Goal: Task Accomplishment & Management: Use online tool/utility

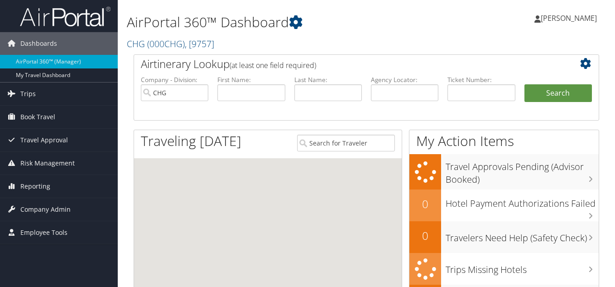
scroll to position [45, 0]
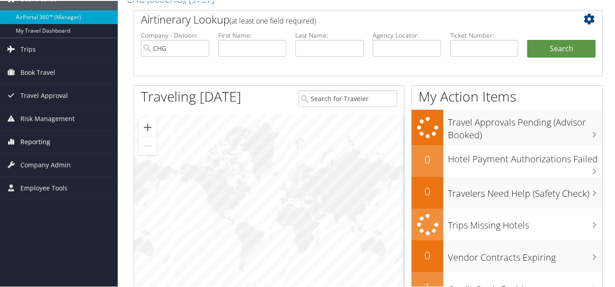
click at [41, 147] on span "Reporting" at bounding box center [35, 141] width 30 height 23
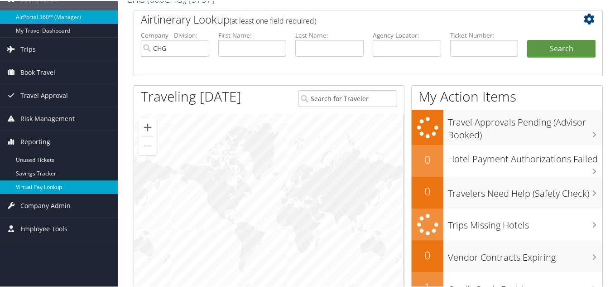
click at [38, 180] on link "Virtual Pay Lookup" at bounding box center [59, 186] width 118 height 14
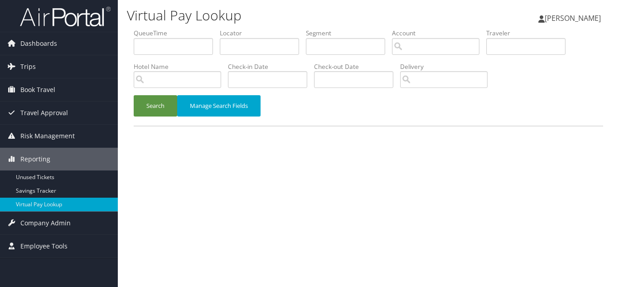
click at [259, 7] on h1 "Virtual Pay Lookup" at bounding box center [288, 15] width 322 height 19
click at [257, 40] on input "text" at bounding box center [259, 46] width 79 height 17
paste input "KZVBFB"
type input "KZVBFB"
click at [134, 95] on button "Search" at bounding box center [155, 105] width 43 height 21
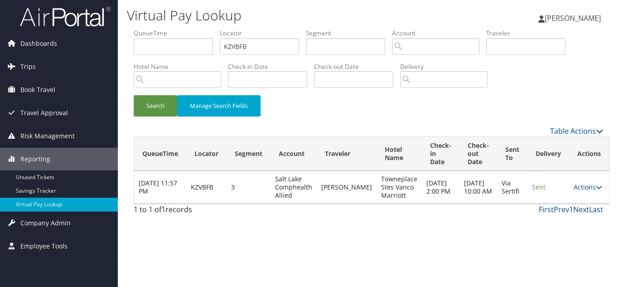
drag, startPoint x: 578, startPoint y: 193, endPoint x: 580, endPoint y: 188, distance: 5.9
click at [578, 193] on td "Actions Resend Logs View Itinerary" at bounding box center [589, 187] width 40 height 33
click at [580, 188] on link "Actions" at bounding box center [587, 187] width 29 height 9
click at [565, 214] on link "Logs" at bounding box center [564, 215] width 57 height 15
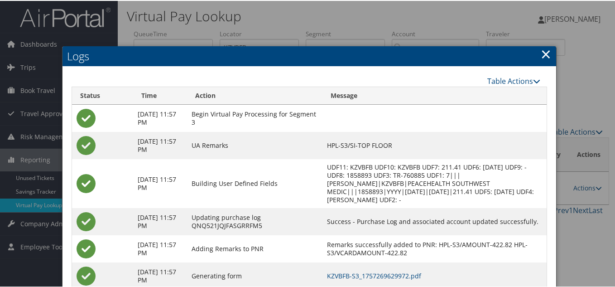
click at [541, 48] on link "×" at bounding box center [546, 53] width 10 height 18
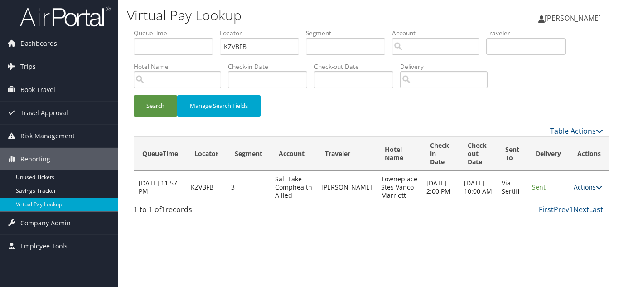
click at [596, 188] on icon at bounding box center [599, 187] width 6 height 6
click at [563, 203] on link "Resend" at bounding box center [564, 200] width 57 height 15
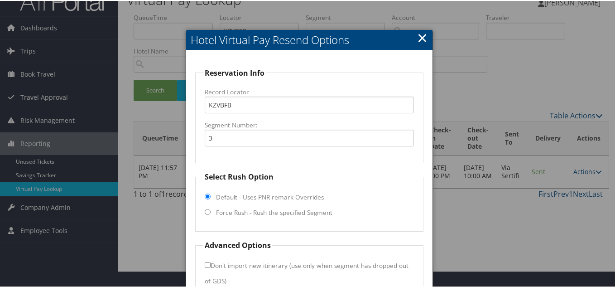
scroll to position [45, 0]
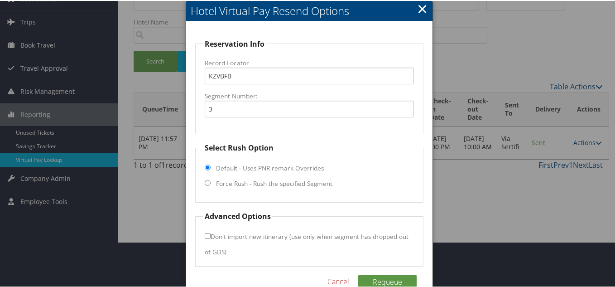
click at [206, 181] on input "Force Rush - Rush the specified Segment" at bounding box center [208, 182] width 6 height 6
radio input "true"
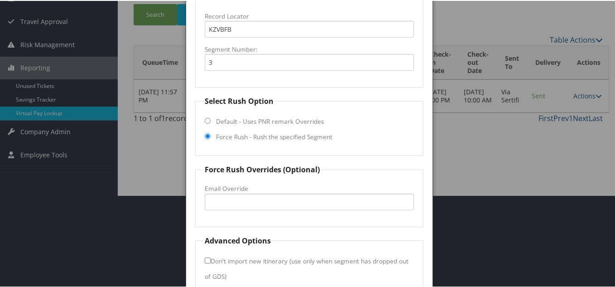
scroll to position [136, 0]
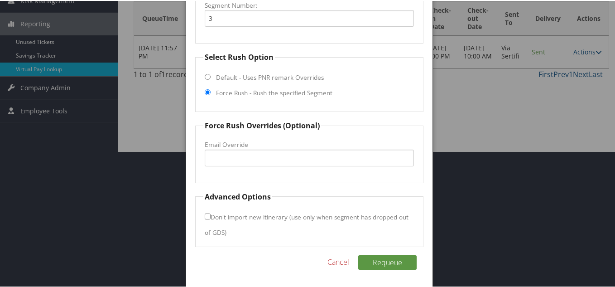
click at [365, 135] on fieldset "Force Rush Overrides (Optional) Fax Override: Email Override" at bounding box center [309, 150] width 228 height 63
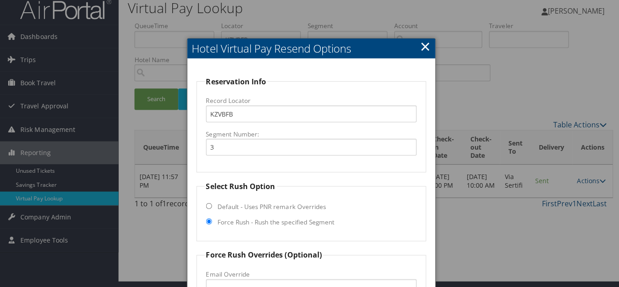
scroll to position [0, 0]
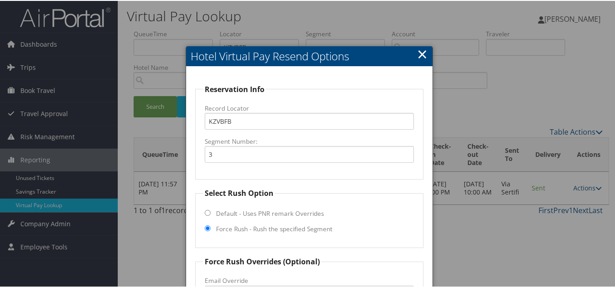
click at [420, 52] on link "×" at bounding box center [422, 53] width 10 height 18
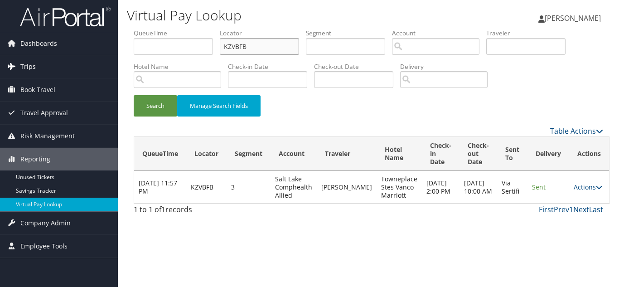
drag, startPoint x: 267, startPoint y: 45, endPoint x: 77, endPoint y: 57, distance: 190.2
click at [77, 57] on div "Dashboards AirPortal 360™ (Manager) My Travel Dashboard Trips Airtinerary® Look…" at bounding box center [309, 143] width 619 height 287
paste input "NZRUBZ"
click at [134, 95] on button "Search" at bounding box center [155, 105] width 43 height 21
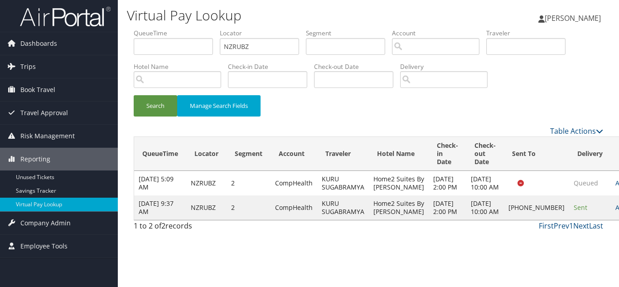
click at [336, 106] on div "Search Manage Search Fields" at bounding box center [368, 110] width 483 height 30
click at [615, 212] on link "Actions" at bounding box center [629, 207] width 29 height 9
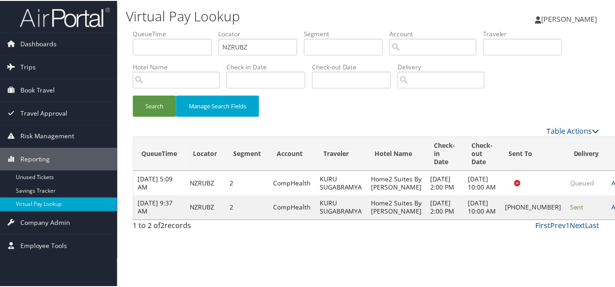
scroll to position [25, 0]
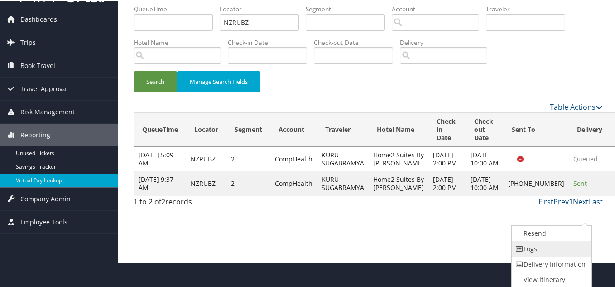
click at [543, 249] on link "Logs" at bounding box center [550, 247] width 77 height 15
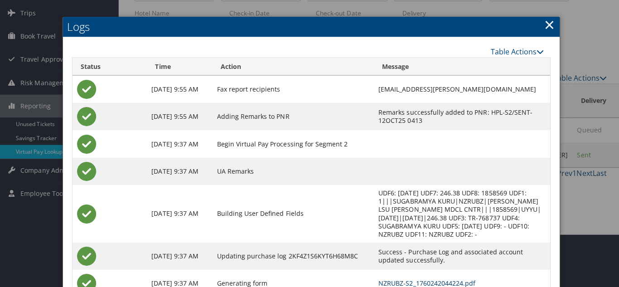
scroll to position [0, 0]
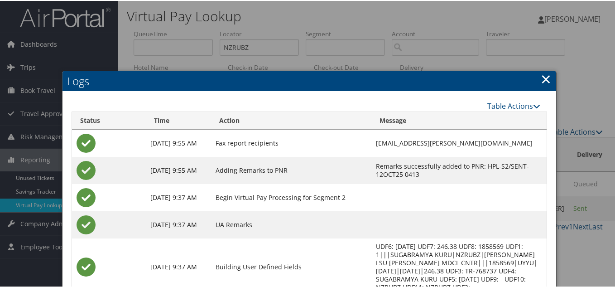
click at [547, 79] on link "×" at bounding box center [546, 78] width 10 height 18
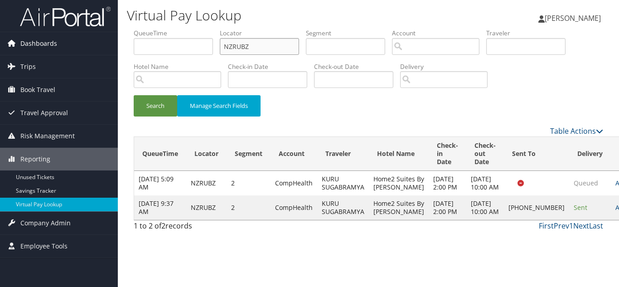
click at [43, 47] on div "Dashboards AirPortal 360™ (Manager) My Travel Dashboard Trips Airtinerary® Look…" at bounding box center [309, 143] width 619 height 287
paste input "IOYELJ"
click at [134, 95] on button "Search" at bounding box center [155, 105] width 43 height 21
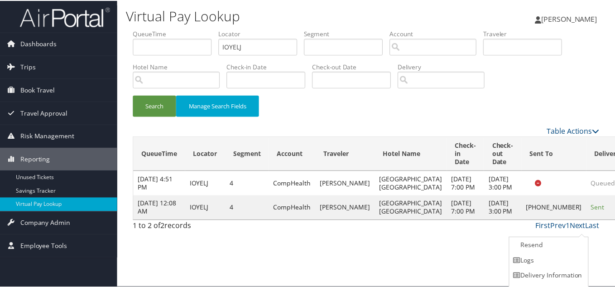
scroll to position [13, 0]
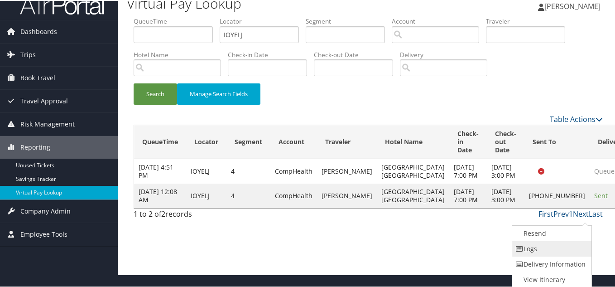
click at [545, 248] on link "Logs" at bounding box center [550, 247] width 77 height 15
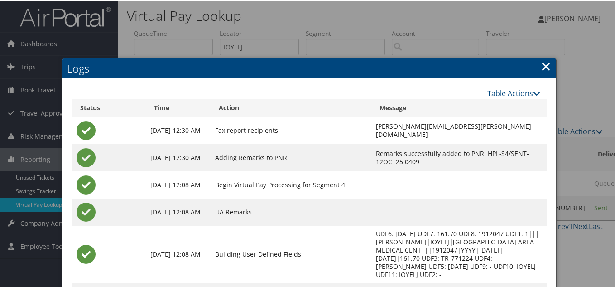
scroll to position [0, 0]
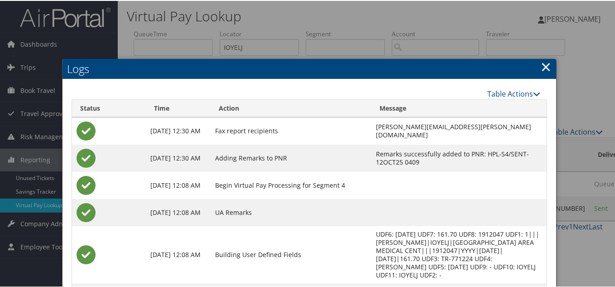
click at [543, 67] on link "×" at bounding box center [546, 66] width 10 height 18
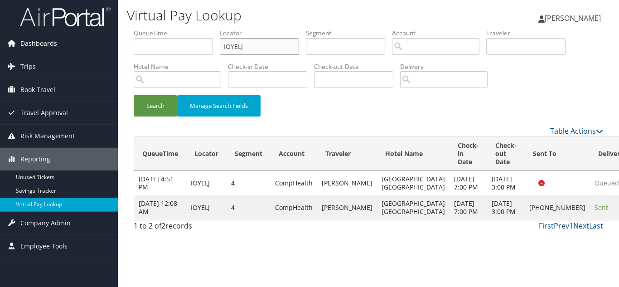
drag, startPoint x: 202, startPoint y: 48, endPoint x: 65, endPoint y: 48, distance: 137.3
click at [65, 48] on div "Dashboards AirPortal 360™ (Manager) My Travel Dashboard Trips Airtinerary® Look…" at bounding box center [309, 143] width 619 height 287
paste input "CLYCMT"
click at [134, 95] on button "Search" at bounding box center [155, 105] width 43 height 21
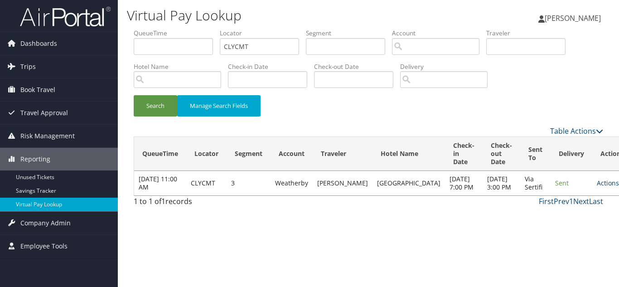
click at [597, 186] on link "Actions" at bounding box center [611, 182] width 29 height 9
click at [561, 215] on link "Logs" at bounding box center [563, 215] width 57 height 15
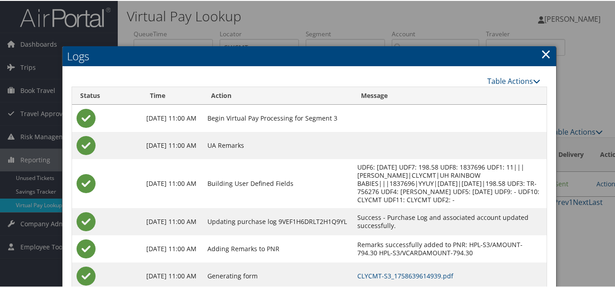
click at [541, 57] on link "×" at bounding box center [546, 53] width 10 height 18
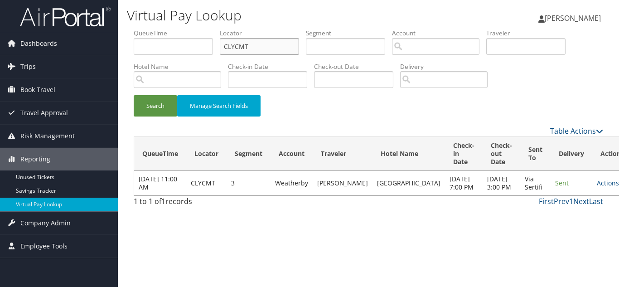
drag, startPoint x: 249, startPoint y: 42, endPoint x: 148, endPoint y: 41, distance: 101.0
click at [148, 29] on ul "QueueTime Locator CLYCMT Segment Account Traveler Hotel Name Check-in Date Chec…" at bounding box center [368, 29] width 469 height 0
paste input "IOVQYM"
click at [134, 95] on button "Search" at bounding box center [155, 105] width 43 height 21
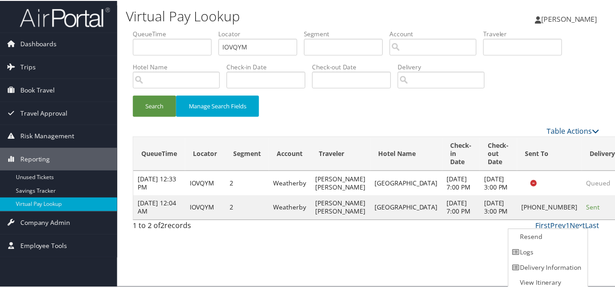
scroll to position [5, 0]
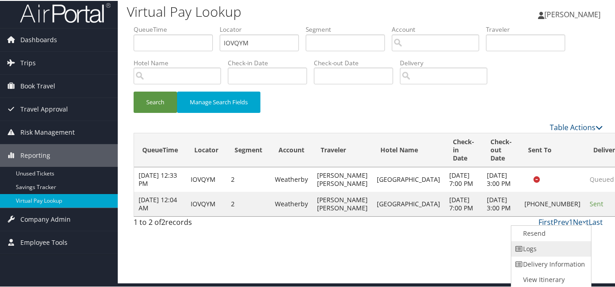
click at [544, 246] on link "Logs" at bounding box center [549, 247] width 77 height 15
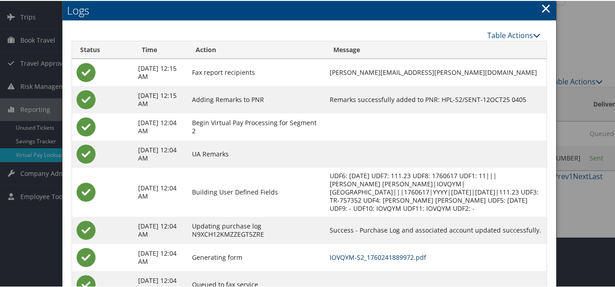
scroll to position [0, 0]
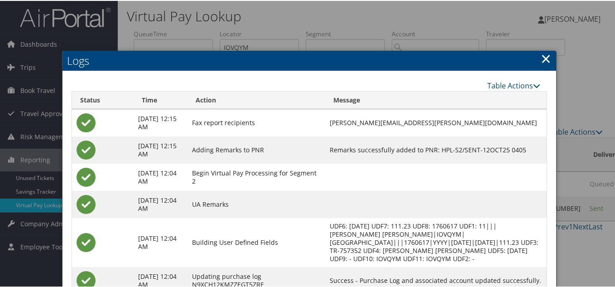
click at [543, 59] on link "×" at bounding box center [546, 57] width 10 height 18
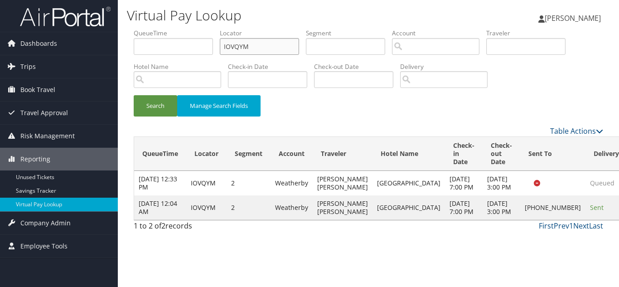
drag, startPoint x: 255, startPoint y: 47, endPoint x: 183, endPoint y: 46, distance: 71.6
click at [183, 29] on ul "QueueTime Locator IOVQYM Segment Account Traveler Hotel Name Check-in Date Chec…" at bounding box center [368, 29] width 469 height 0
paste input "LHOSLA"
click at [134, 95] on button "Search" at bounding box center [155, 105] width 43 height 21
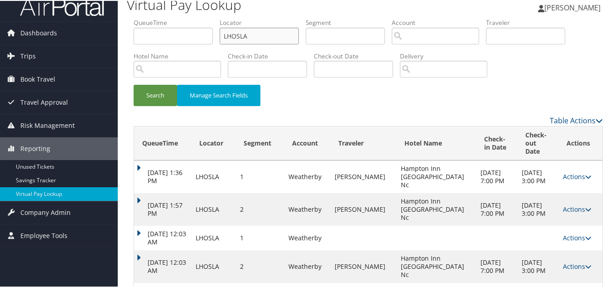
scroll to position [14, 0]
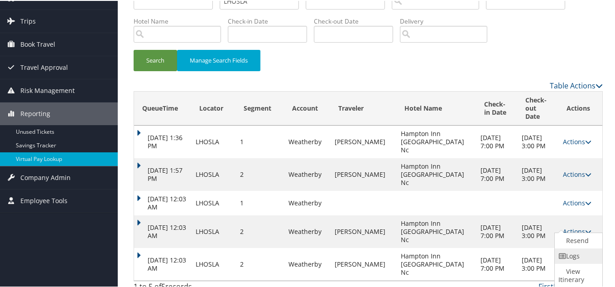
click at [577, 255] on link "Logs" at bounding box center [577, 254] width 45 height 15
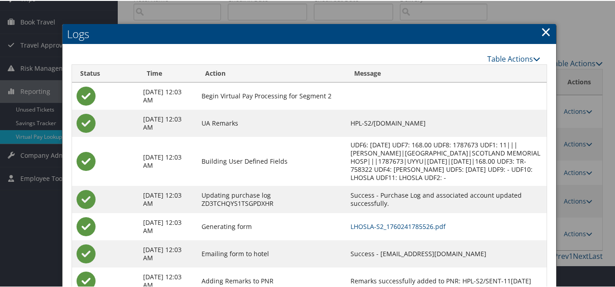
scroll to position [101, 0]
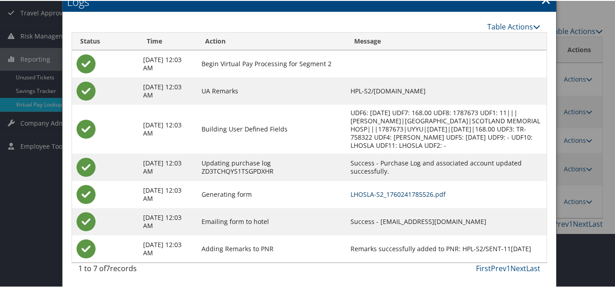
drag, startPoint x: 404, startPoint y: 195, endPoint x: 389, endPoint y: 189, distance: 15.6
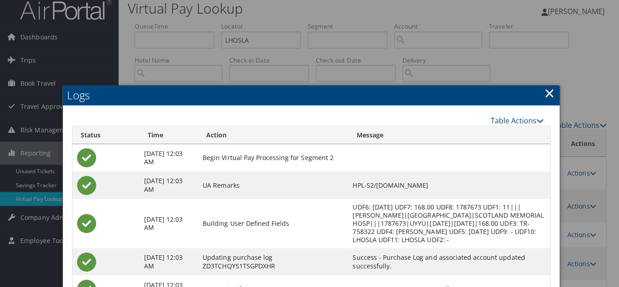
scroll to position [0, 0]
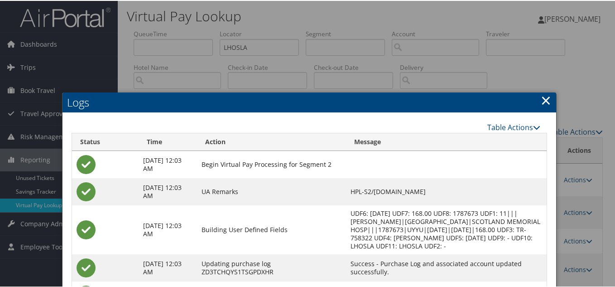
click at [543, 101] on link "×" at bounding box center [546, 99] width 10 height 18
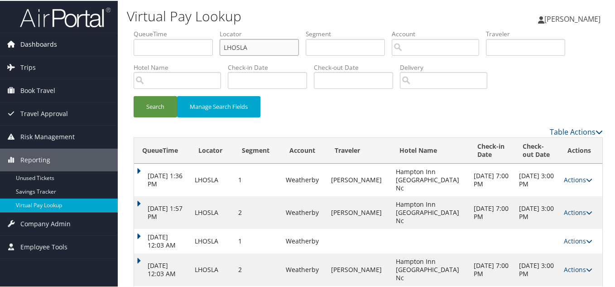
click at [100, 44] on div "Dashboards AirPortal 360™ (Manager) My Travel Dashboard Trips Airtinerary® Look…" at bounding box center [309, 166] width 619 height 333
paste input "FCLUUD"
click at [134, 95] on button "Search" at bounding box center [155, 105] width 43 height 21
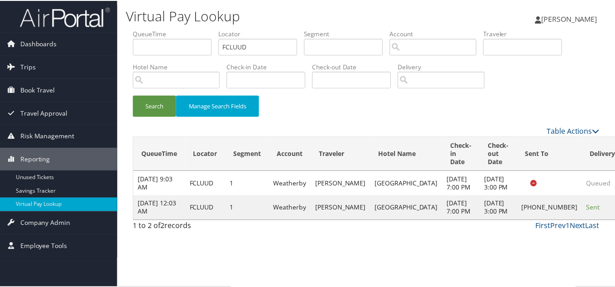
scroll to position [5, 0]
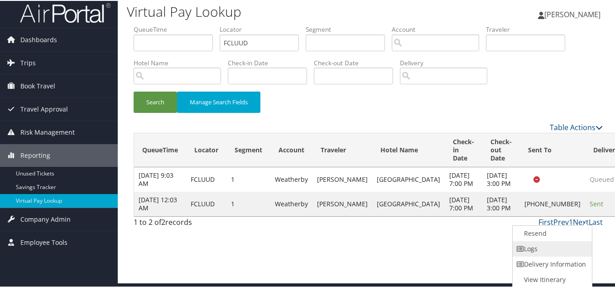
click at [549, 246] on link "Logs" at bounding box center [551, 247] width 77 height 15
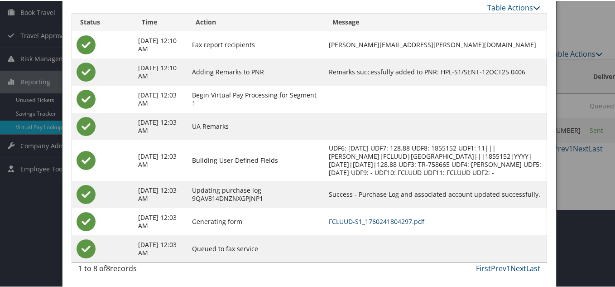
scroll to position [0, 0]
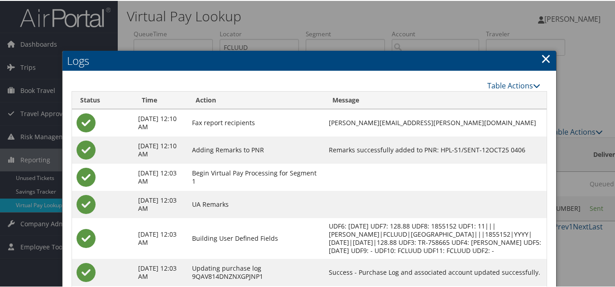
click at [545, 58] on link "×" at bounding box center [546, 57] width 10 height 18
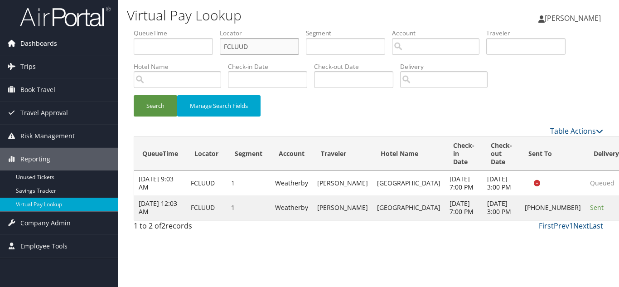
drag, startPoint x: 243, startPoint y: 46, endPoint x: 106, endPoint y: 49, distance: 137.3
click at [107, 48] on div "Dashboards AirPortal 360™ (Manager) My Travel Dashboard Trips Airtinerary® Look…" at bounding box center [309, 143] width 619 height 287
paste input "IWXEAJ"
click at [134, 95] on button "Search" at bounding box center [155, 105] width 43 height 21
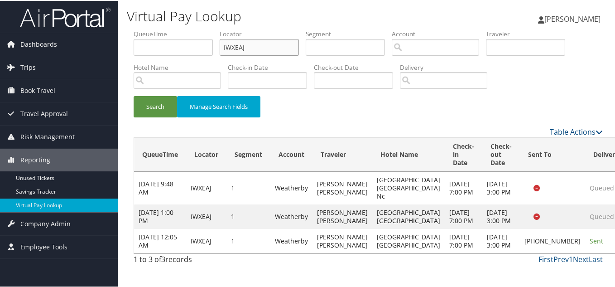
scroll to position [22, 0]
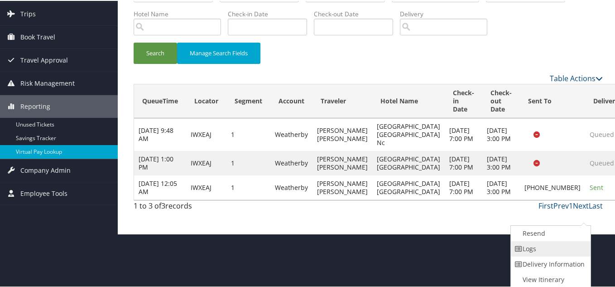
click at [539, 245] on link "Logs" at bounding box center [549, 247] width 77 height 15
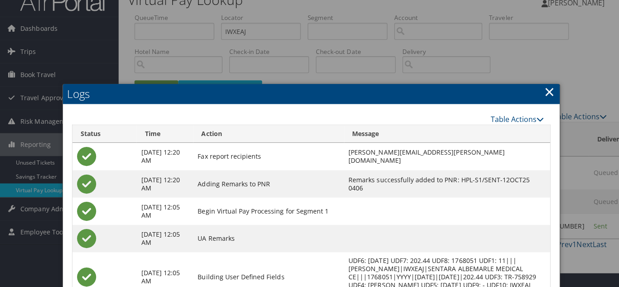
scroll to position [0, 0]
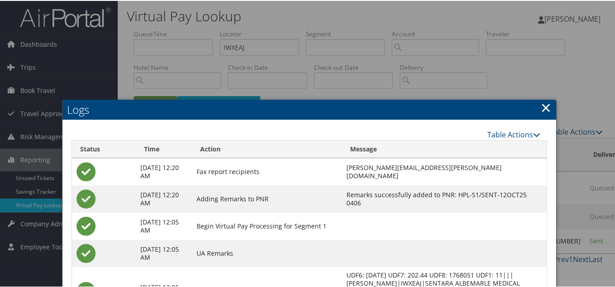
click at [543, 105] on link "×" at bounding box center [546, 106] width 10 height 18
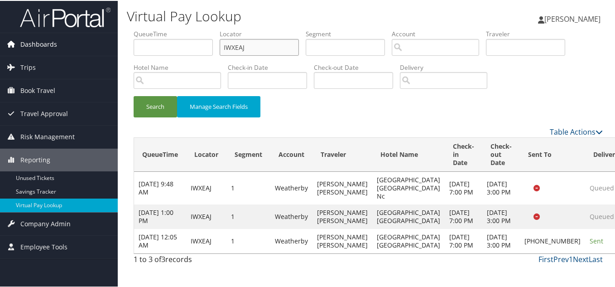
drag, startPoint x: 257, startPoint y: 51, endPoint x: 47, endPoint y: 35, distance: 210.8
click at [47, 35] on div "Dashboards AirPortal 360™ (Manager) My Travel Dashboard Trips Airtinerary® Look…" at bounding box center [309, 143] width 619 height 287
paste input "QIXEHQ"
type input "QIXEHQ"
click at [134, 95] on button "Search" at bounding box center [155, 105] width 43 height 21
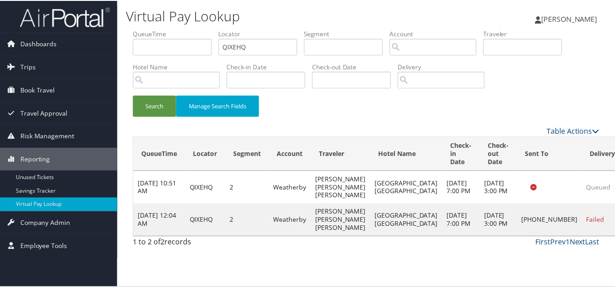
scroll to position [13, 0]
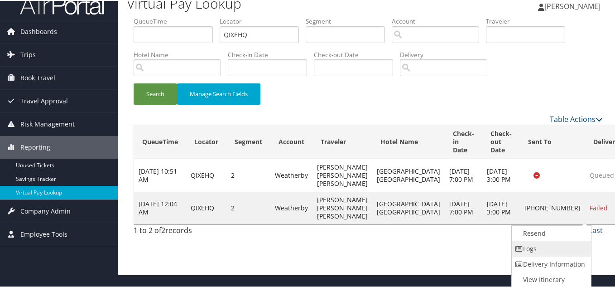
click at [549, 252] on link "Logs" at bounding box center [550, 247] width 77 height 15
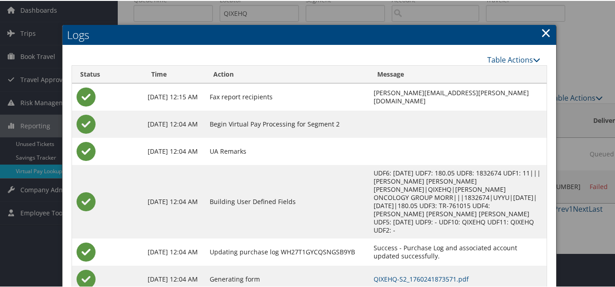
scroll to position [75, 0]
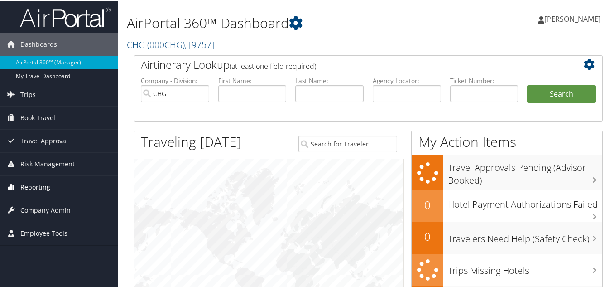
click at [39, 183] on span "Reporting" at bounding box center [35, 186] width 30 height 23
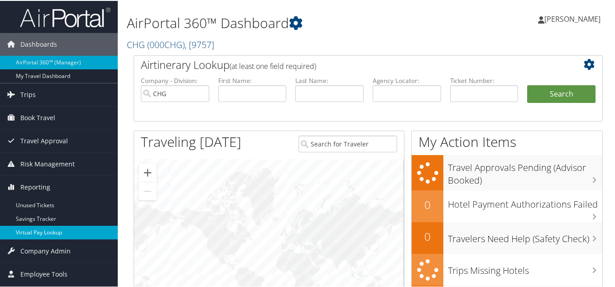
click at [30, 229] on link "Virtual Pay Lookup" at bounding box center [59, 232] width 118 height 14
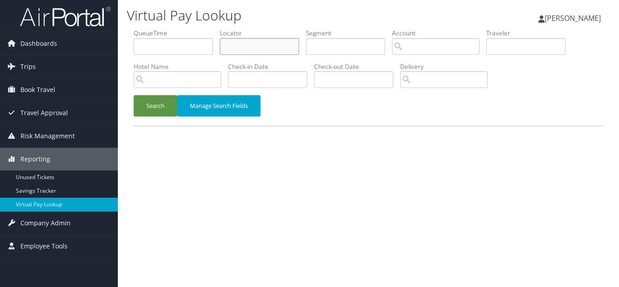
click at [249, 47] on input "text" at bounding box center [259, 46] width 79 height 17
paste input "QIXEHQ"
type input "QIXEHQ"
click at [134, 95] on button "Search" at bounding box center [155, 105] width 43 height 21
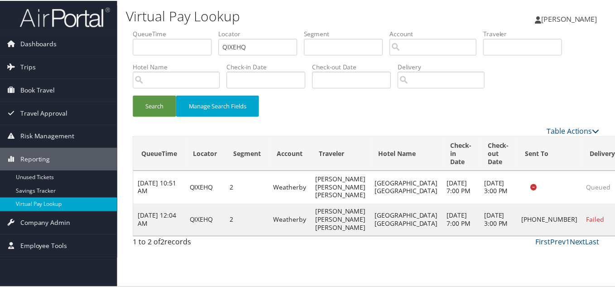
scroll to position [13, 0]
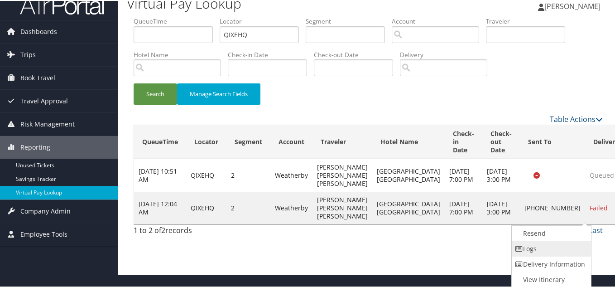
click at [557, 248] on link "Logs" at bounding box center [550, 247] width 77 height 15
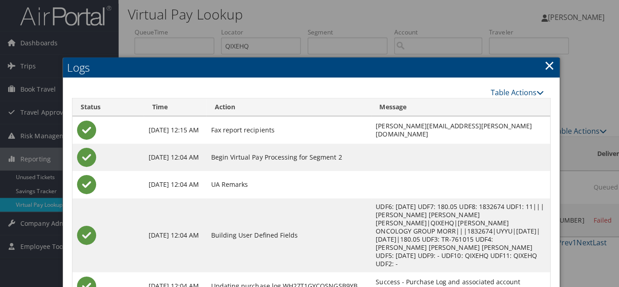
scroll to position [0, 0]
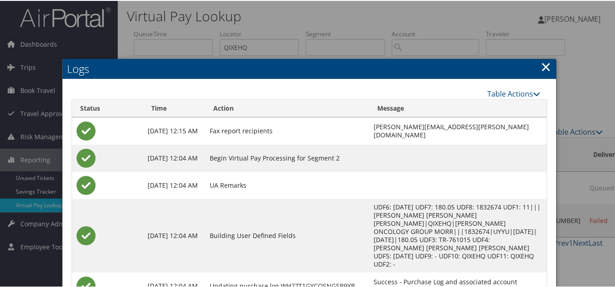
click at [542, 64] on link "×" at bounding box center [546, 66] width 10 height 18
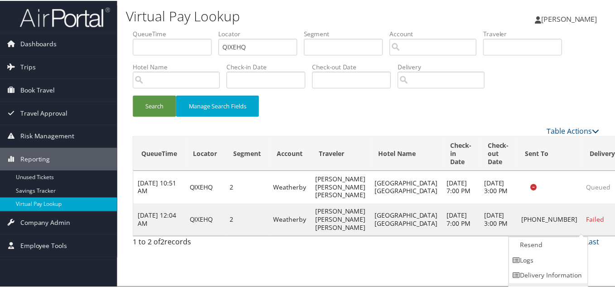
scroll to position [13, 0]
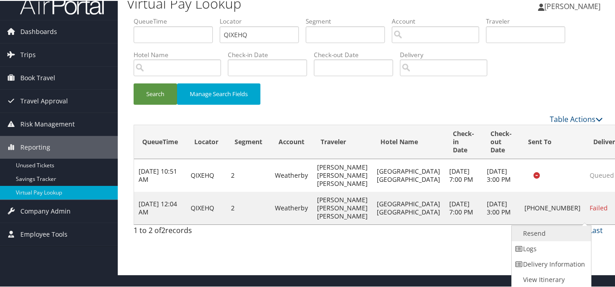
click at [544, 232] on link "Resend" at bounding box center [550, 232] width 77 height 15
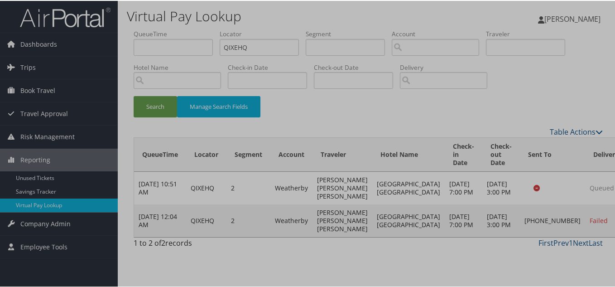
scroll to position [0, 0]
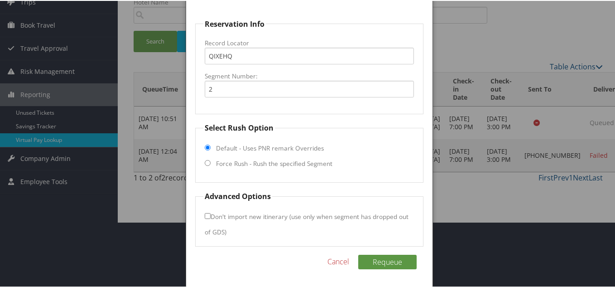
click at [207, 164] on input "Force Rush - Rush the specified Segment" at bounding box center [208, 162] width 6 height 6
radio input "true"
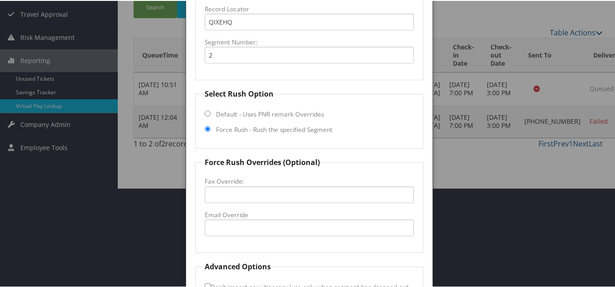
scroll to position [156, 0]
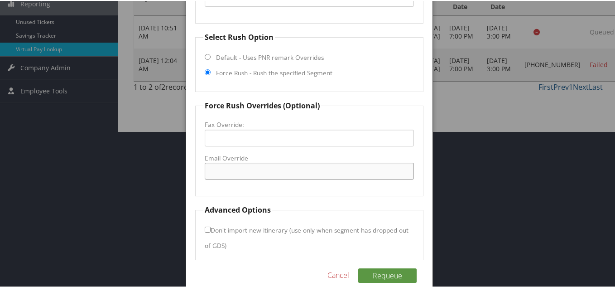
click at [229, 165] on input "Email Override" at bounding box center [309, 170] width 209 height 17
paste input "[EMAIL_ADDRESS][DOMAIN_NAME]"
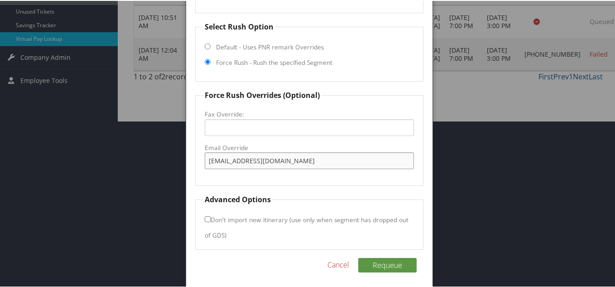
scroll to position [169, 0]
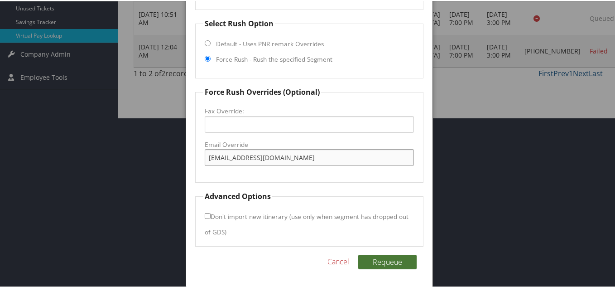
type input "[EMAIL_ADDRESS][DOMAIN_NAME]"
click at [384, 259] on button "Requeue" at bounding box center [387, 261] width 58 height 14
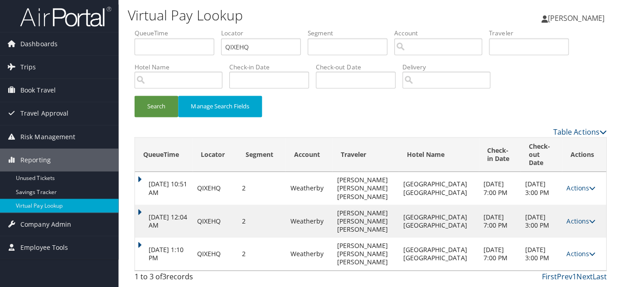
scroll to position [0, 0]
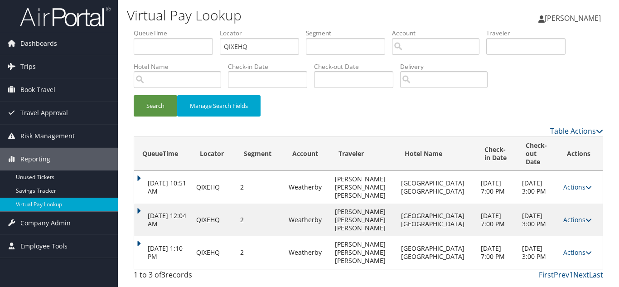
click at [366, 116] on div "Search Manage Search Fields" at bounding box center [368, 110] width 483 height 30
click at [572, 248] on link "Actions" at bounding box center [577, 252] width 29 height 9
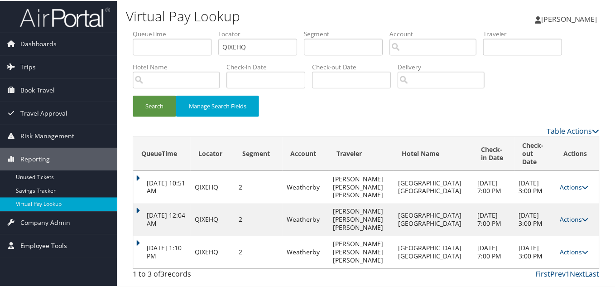
scroll to position [18, 0]
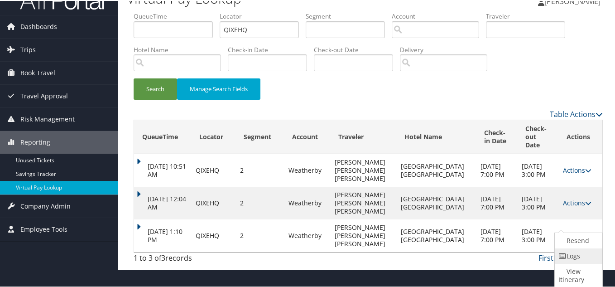
click at [573, 261] on link "Logs" at bounding box center [577, 254] width 45 height 15
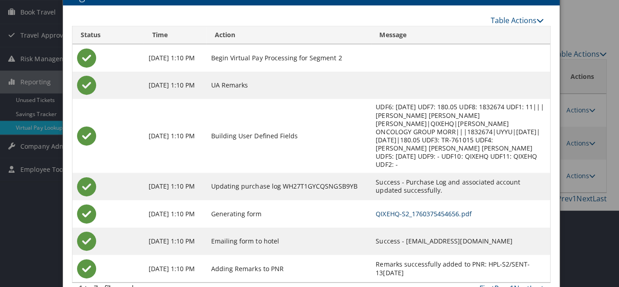
scroll to position [0, 0]
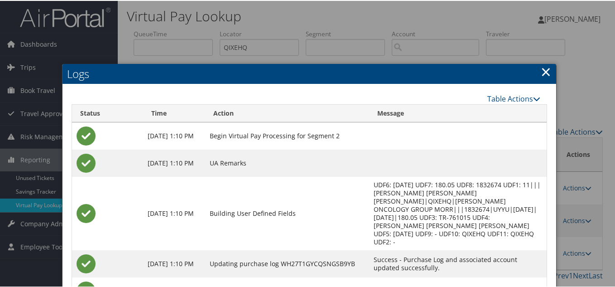
click at [544, 72] on link "×" at bounding box center [546, 71] width 10 height 18
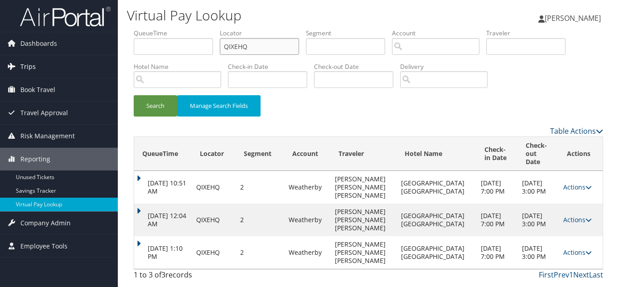
drag, startPoint x: 265, startPoint y: 52, endPoint x: 68, endPoint y: 57, distance: 197.1
click at [68, 56] on div "Dashboards AirPortal 360™ (Manager) My Travel Dashboard Trips Airtinerary® Look…" at bounding box center [309, 143] width 619 height 287
paste input "DAJTZV"
click at [134, 95] on button "Search" at bounding box center [155, 105] width 43 height 21
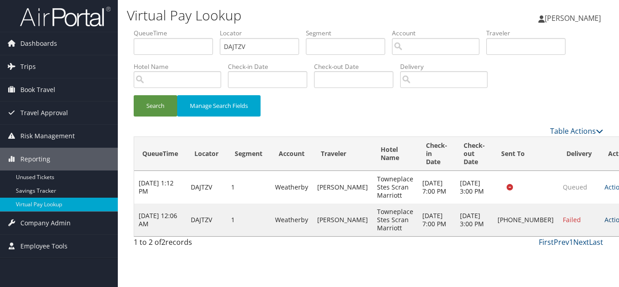
click at [604, 223] on link "Actions" at bounding box center [618, 219] width 29 height 9
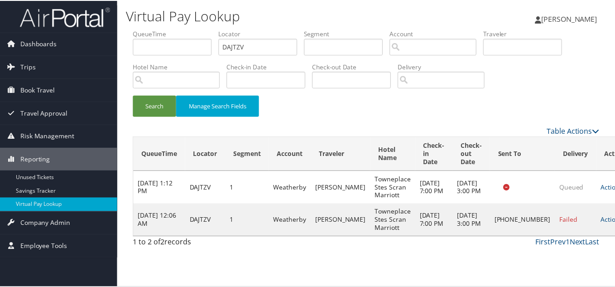
scroll to position [5, 0]
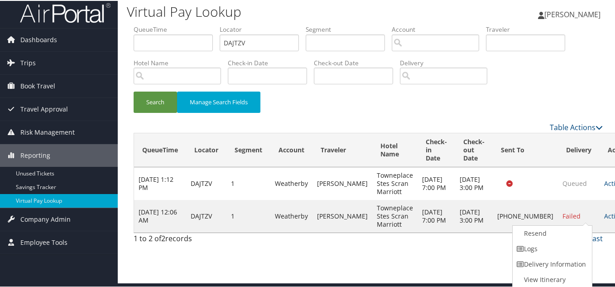
click at [545, 250] on link "Logs" at bounding box center [551, 247] width 77 height 15
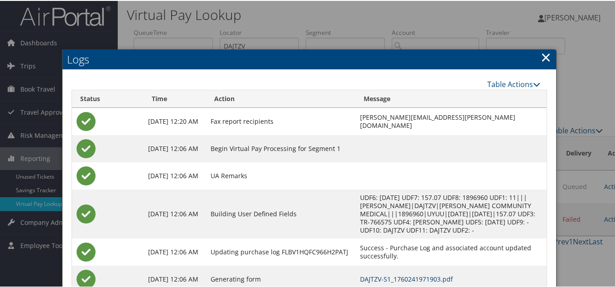
scroll to position [0, 0]
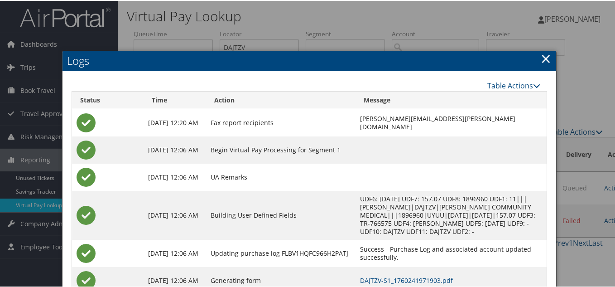
click at [544, 53] on link "×" at bounding box center [546, 57] width 10 height 18
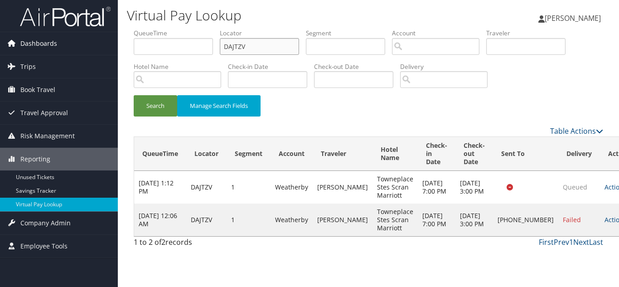
drag, startPoint x: 244, startPoint y: 43, endPoint x: 101, endPoint y: 39, distance: 142.7
click at [103, 39] on div "Dashboards AirPortal 360™ (Manager) My Travel Dashboard Trips Airtinerary® Look…" at bounding box center [309, 143] width 619 height 287
paste input "OAUEAL"
drag, startPoint x: 261, startPoint y: 48, endPoint x: 55, endPoint y: 48, distance: 206.1
click at [55, 48] on div "Dashboards AirPortal 360™ (Manager) My Travel Dashboard Trips Airtinerary® Look…" at bounding box center [309, 143] width 619 height 287
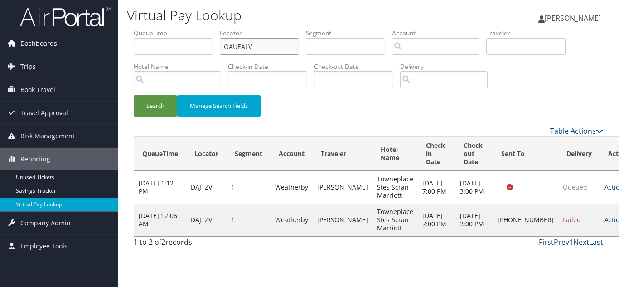
paste input "text"
click at [134, 95] on button "Search" at bounding box center [155, 105] width 43 height 21
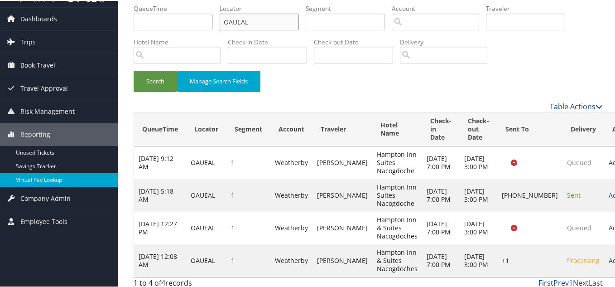
scroll to position [39, 0]
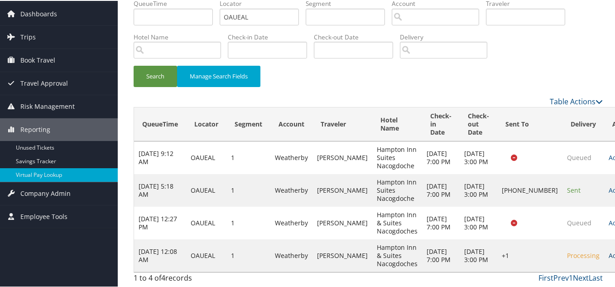
click at [609, 257] on link "Actions" at bounding box center [623, 254] width 29 height 9
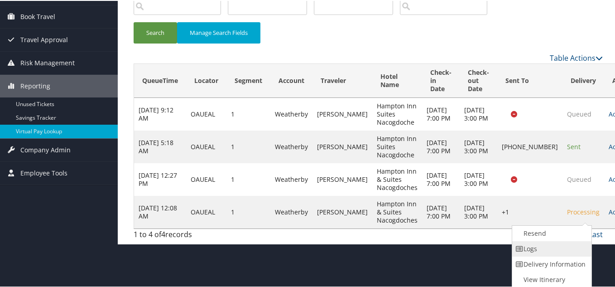
click at [552, 248] on link "Logs" at bounding box center [550, 247] width 77 height 15
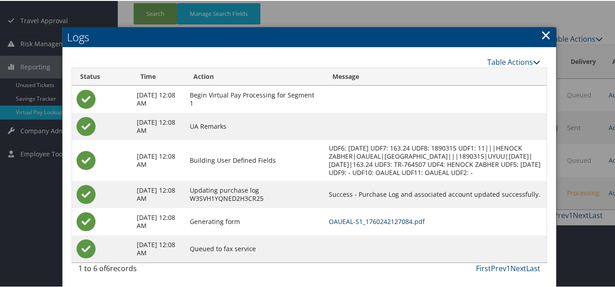
scroll to position [101, 0]
click at [541, 25] on link "×" at bounding box center [546, 34] width 10 height 18
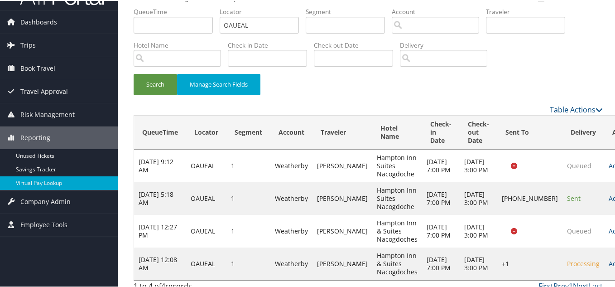
scroll to position [0, 0]
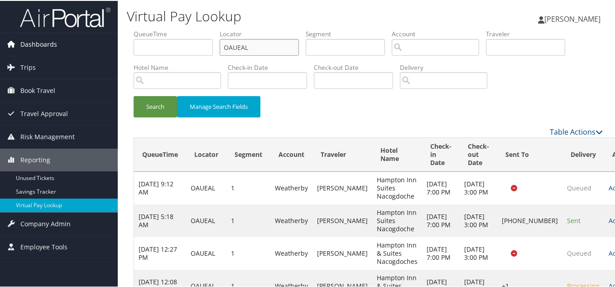
drag, startPoint x: 128, startPoint y: 49, endPoint x: 106, endPoint y: 51, distance: 21.3
click at [107, 51] on div "Dashboards AirPortal 360™ (Manager) My Travel Dashboard Trips Airtinerary® Look…" at bounding box center [309, 158] width 619 height 317
paste input "JEHJRM"
type input "JEHJRM"
click at [134, 95] on button "Search" at bounding box center [155, 105] width 43 height 21
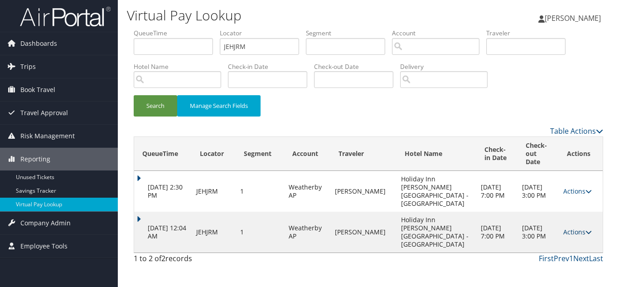
click at [575, 227] on link "Actions" at bounding box center [577, 231] width 29 height 9
click at [559, 249] on link "Logs" at bounding box center [555, 252] width 57 height 15
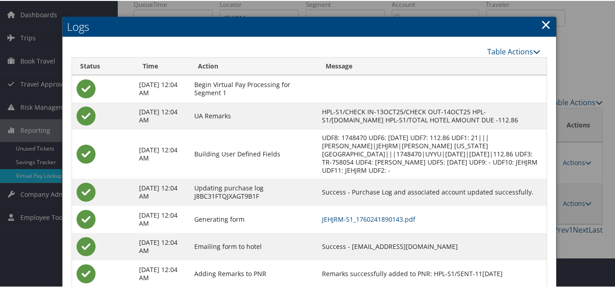
scroll to position [60, 0]
